Goal: Check status

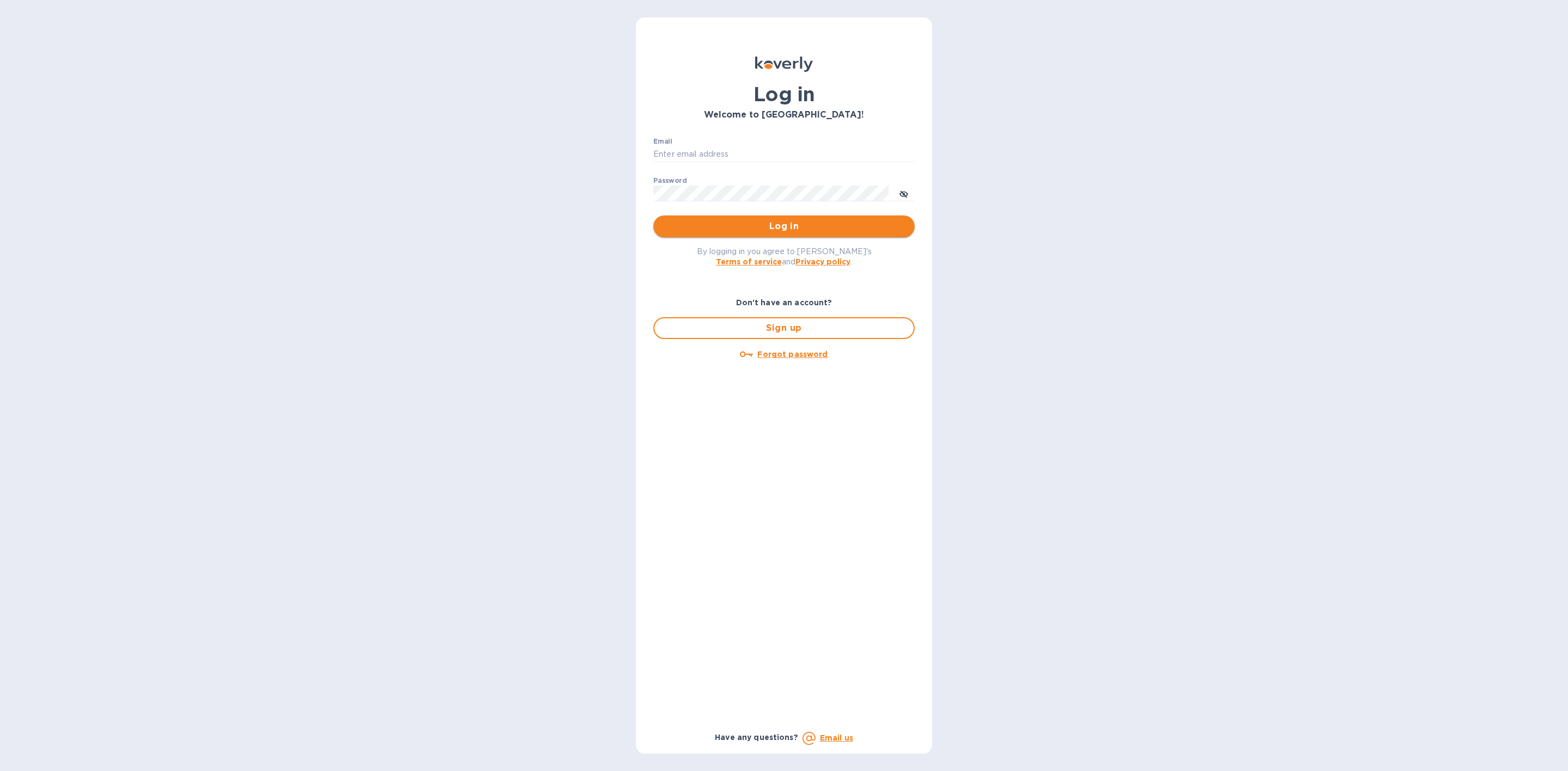
type input "[EMAIL_ADDRESS][DOMAIN_NAME]"
click at [729, 218] on button "Log in" at bounding box center [783, 226] width 261 height 22
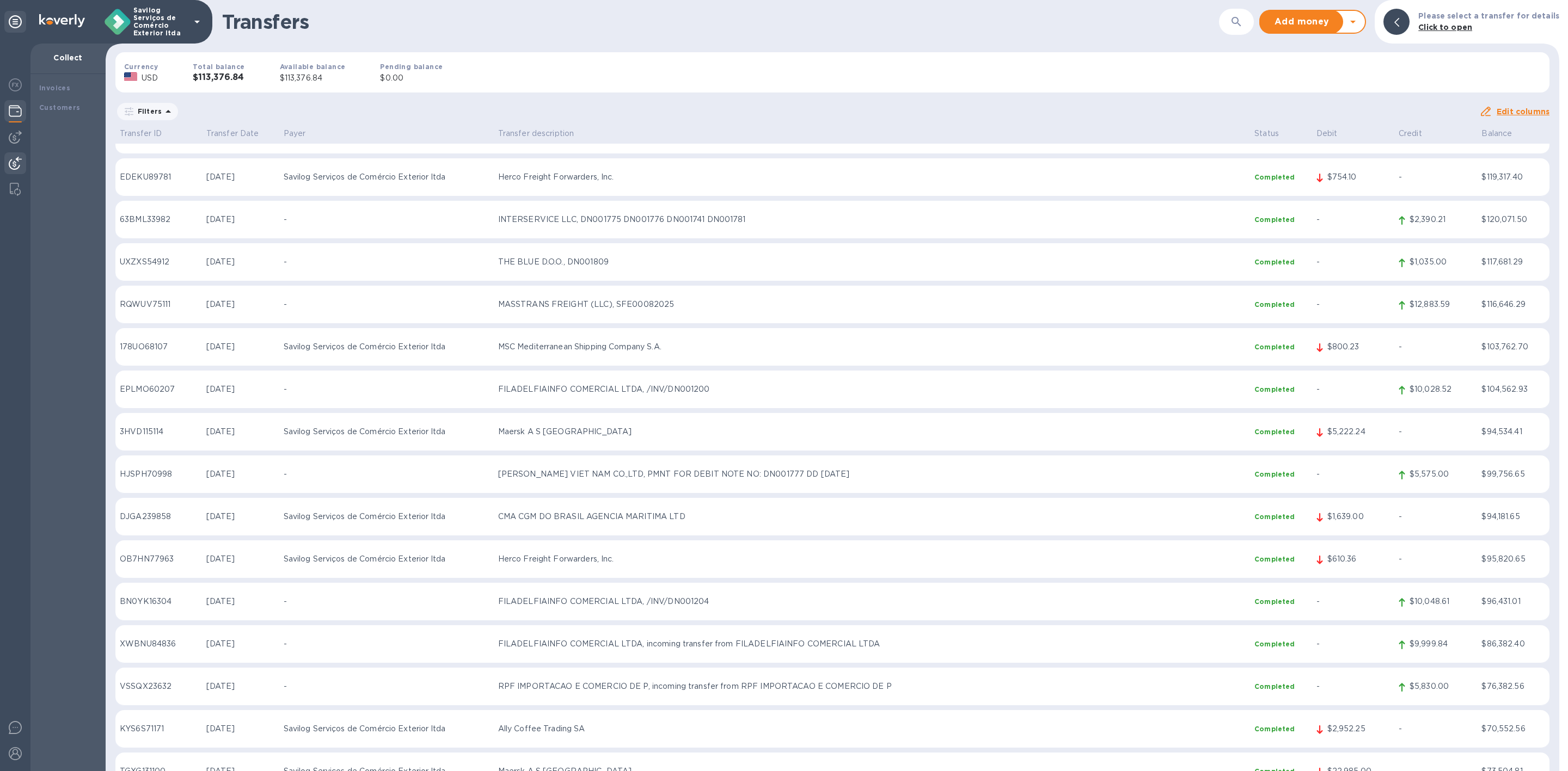
scroll to position [4817, 0]
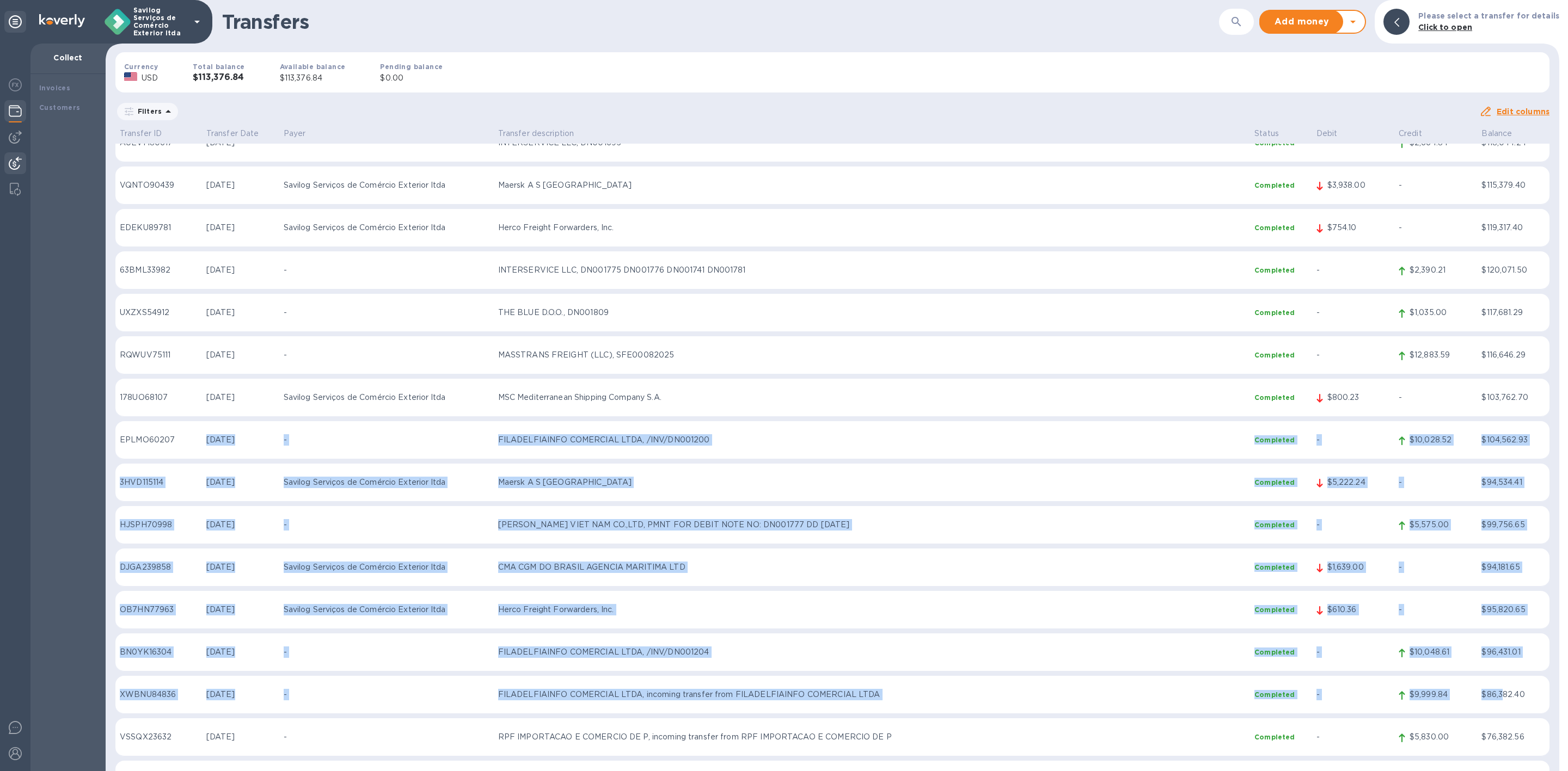
drag, startPoint x: 1496, startPoint y: 696, endPoint x: 198, endPoint y: 451, distance: 1320.9
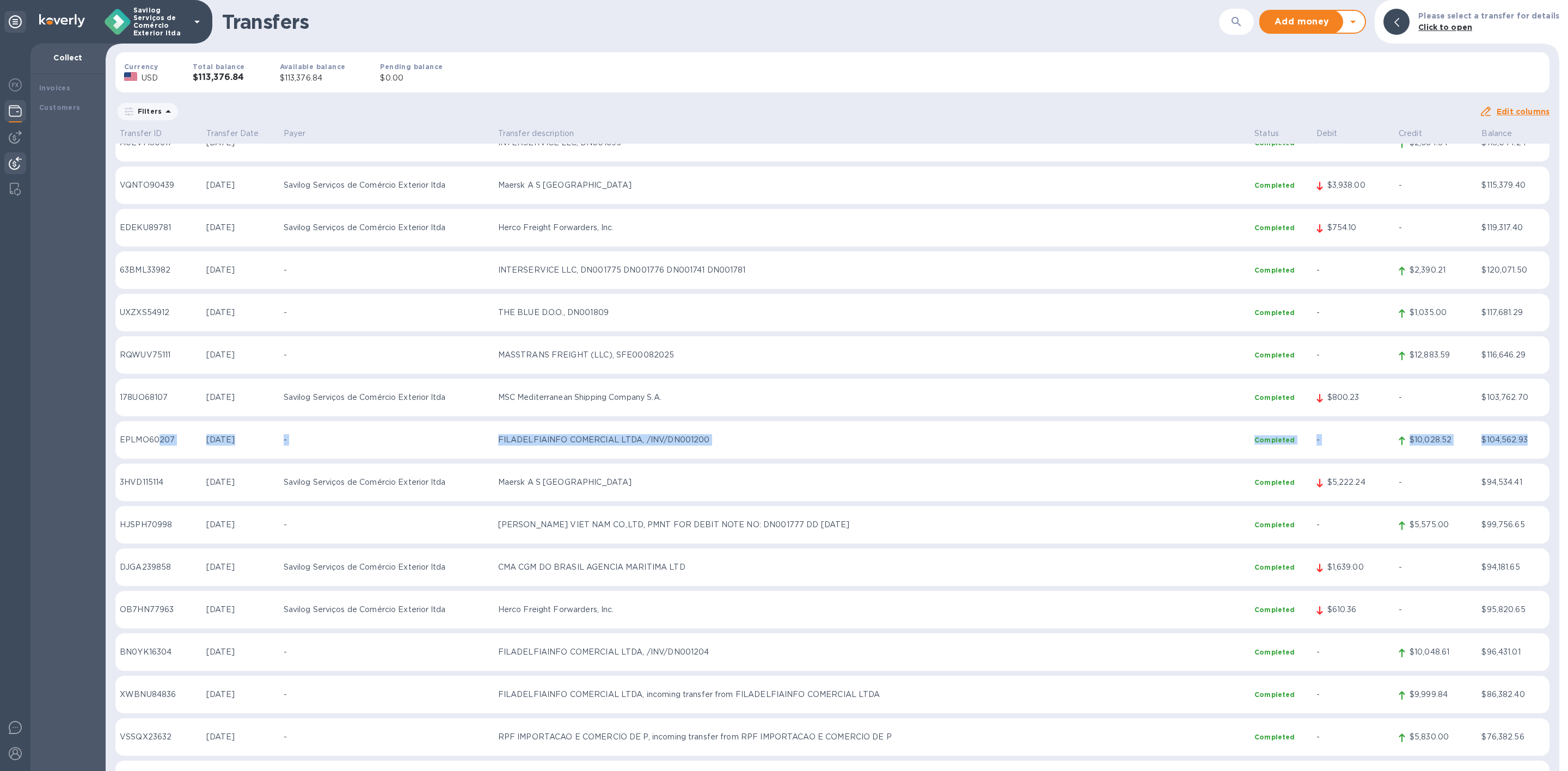
drag, startPoint x: 163, startPoint y: 435, endPoint x: 1523, endPoint y: 433, distance: 1360.0
click at [1523, 433] on tr "EPLMO60207 [DATE] - FILADELFIAINFO COMERCIAL LTDA, /INV/DN001200 Completed - $1…" at bounding box center [833, 440] width 1434 height 38
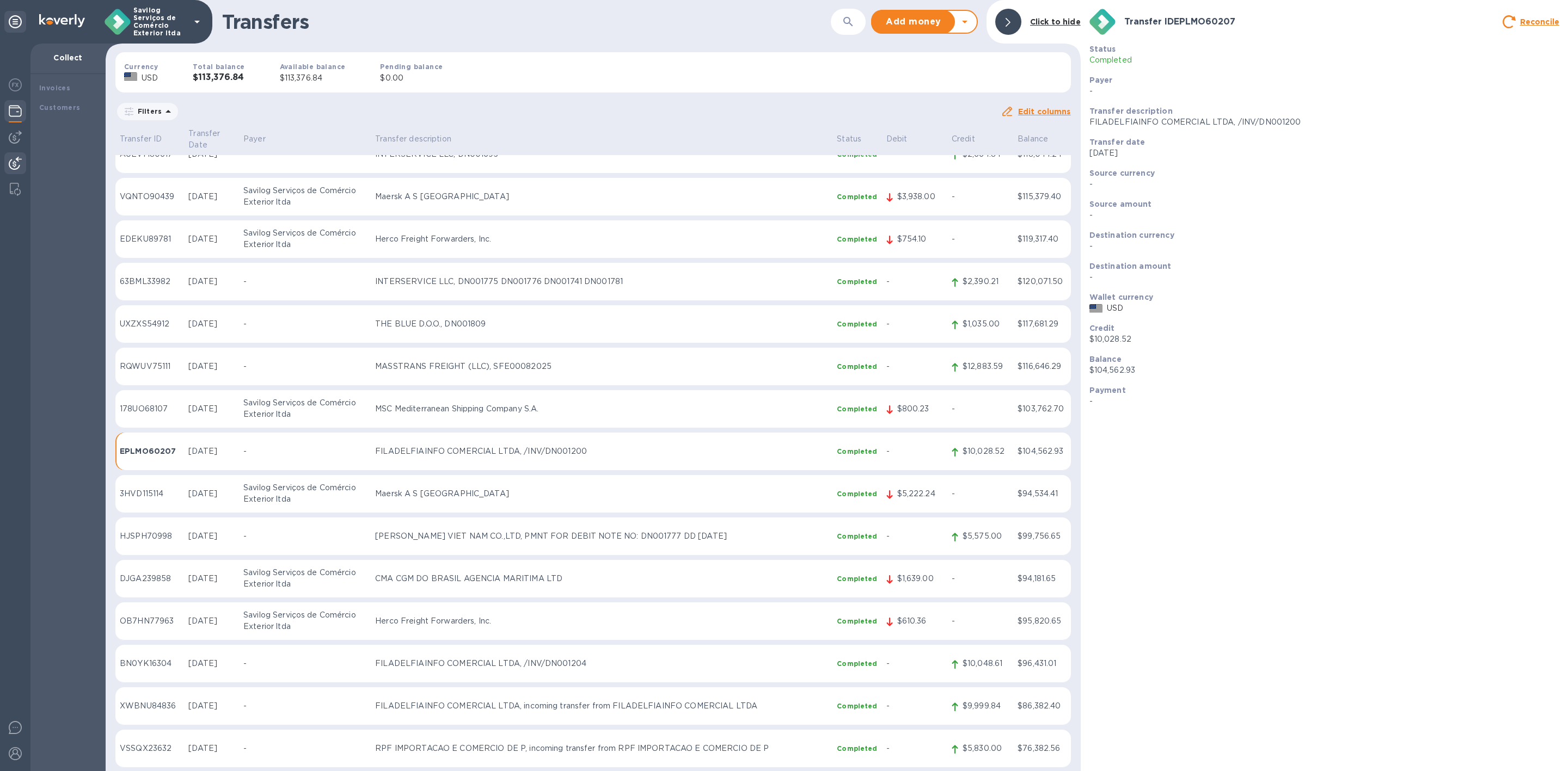
click at [1021, 27] on div at bounding box center [1008, 21] width 26 height 26
